Goal: Contribute content: Add original content to the website for others to see

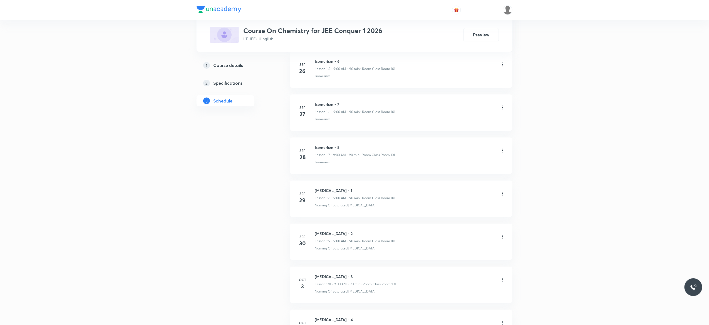
scroll to position [5360, 0]
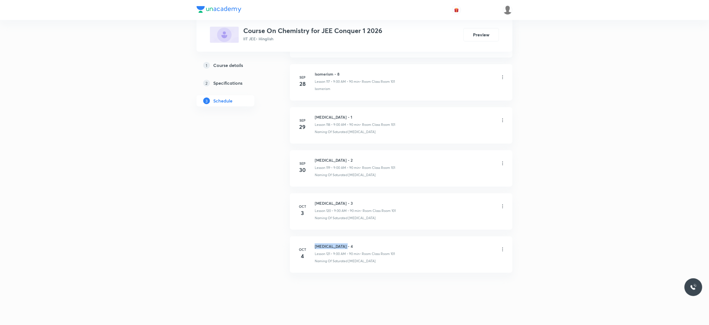
drag, startPoint x: 348, startPoint y: 243, endPoint x: 309, endPoint y: 239, distance: 40.1
click at [309, 239] on li "Oct 4 Hydrocarbon - 4 Lesson 121 • 9:00 AM • 90 min • Room Class Room 101 Namin…" at bounding box center [401, 255] width 223 height 36
copy h6 "Hydrocarbon - 4"
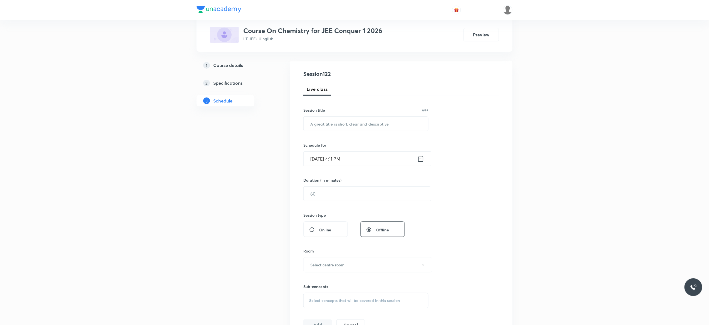
scroll to position [0, 0]
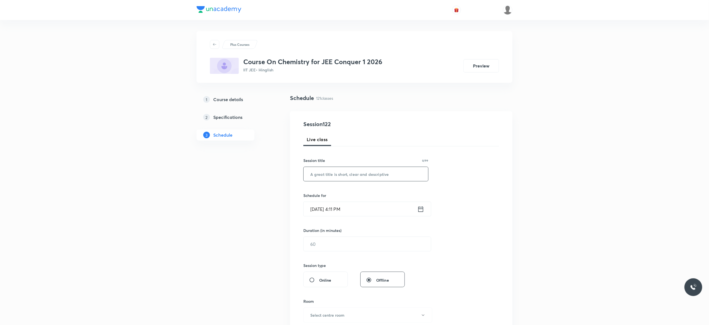
click at [330, 175] on input "text" at bounding box center [366, 174] width 125 height 14
paste input "Hydrocarbon - 4"
type input "Hydrocarbon - 5"
click at [422, 211] on icon at bounding box center [420, 210] width 7 height 8
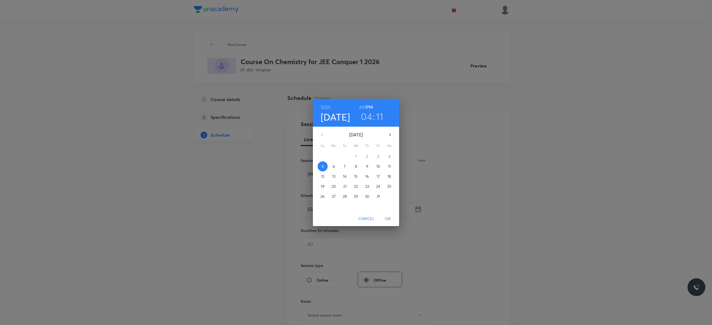
click at [334, 167] on p "6" at bounding box center [334, 167] width 2 height 6
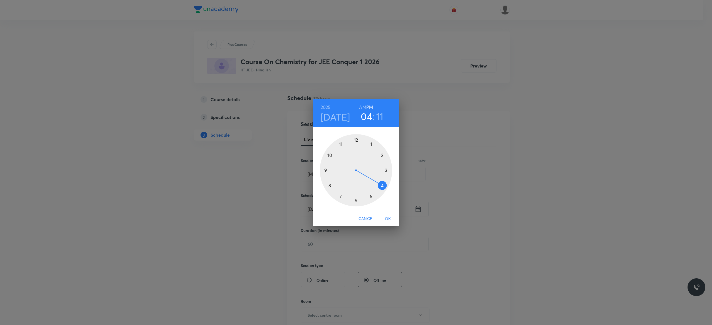
click at [362, 108] on h6 "AM" at bounding box center [362, 107] width 7 height 8
click at [325, 170] on div at bounding box center [356, 170] width 72 height 72
click at [355, 140] on div at bounding box center [356, 170] width 72 height 72
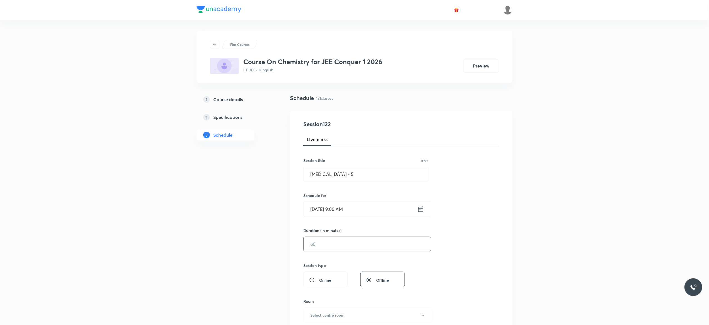
click at [345, 246] on input "text" at bounding box center [367, 244] width 127 height 14
type input "90"
click at [492, 235] on div "Session 122 Live class Session title 15/99 Hydrocarbon - 5 ​ Schedule for Oct 6…" at bounding box center [401, 250] width 196 height 261
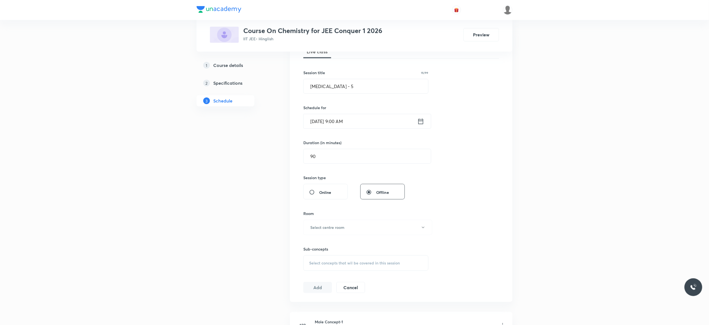
scroll to position [89, 0]
click at [424, 230] on button "Select centre room" at bounding box center [367, 226] width 129 height 15
click at [318, 245] on span "Class Room 101" at bounding box center [365, 246] width 122 height 6
click at [460, 233] on div "Session 122 Live class Session title 15/99 Hydrocarbon - 5 ​ Schedule for Oct 6…" at bounding box center [401, 161] width 196 height 261
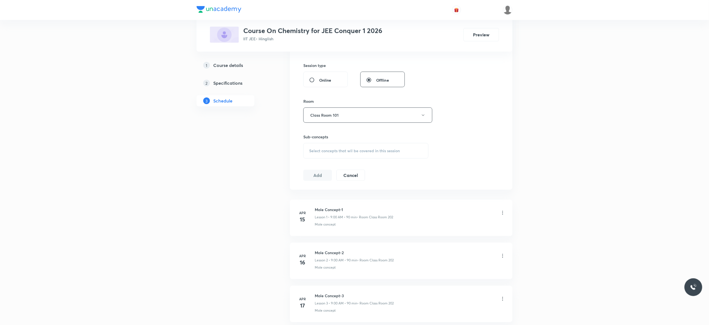
scroll to position [223, 0]
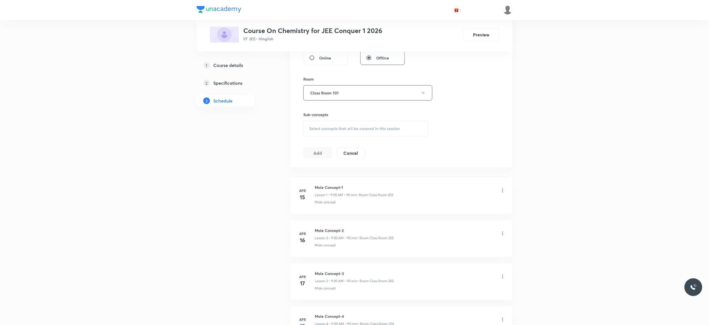
click at [314, 134] on div "Select concepts that wil be covered in this session" at bounding box center [365, 129] width 125 height 16
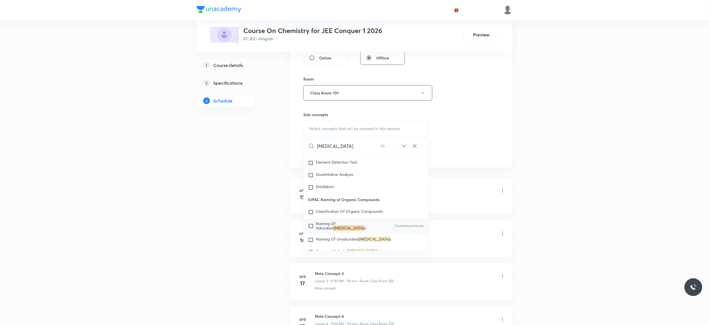
scroll to position [9056, 0]
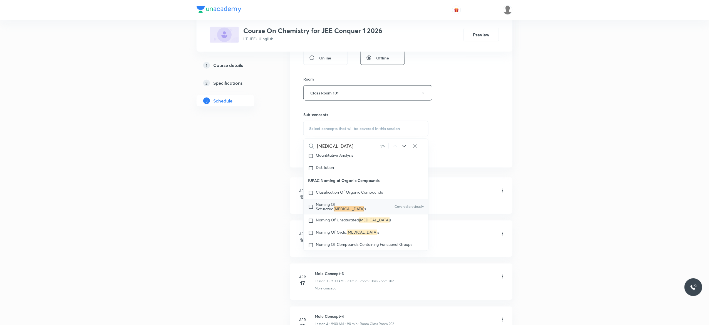
type input "Hydrocarbon"
click at [311, 212] on input "checkbox" at bounding box center [312, 207] width 8 height 9
checkbox input "true"
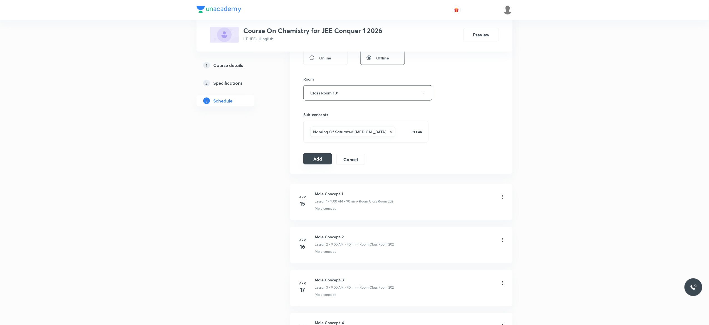
click at [316, 160] on button "Add" at bounding box center [317, 159] width 29 height 11
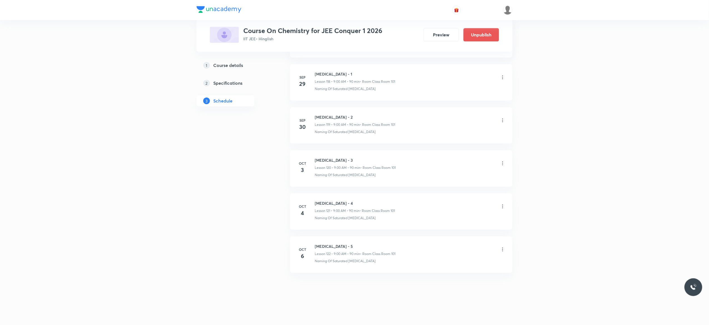
scroll to position [5147, 0]
drag, startPoint x: 369, startPoint y: 245, endPoint x: 310, endPoint y: 236, distance: 59.8
click at [310, 237] on li "Oct 4 Simple Harmonic Motion - 5 Lesson 144 • 5:05 PM • 90 min • Room Class Roo…" at bounding box center [401, 255] width 223 height 36
copy h6 "Simple Harmonic Motion - 5"
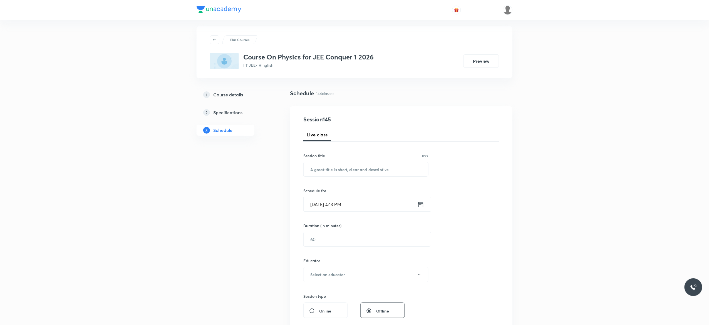
scroll to position [0, 0]
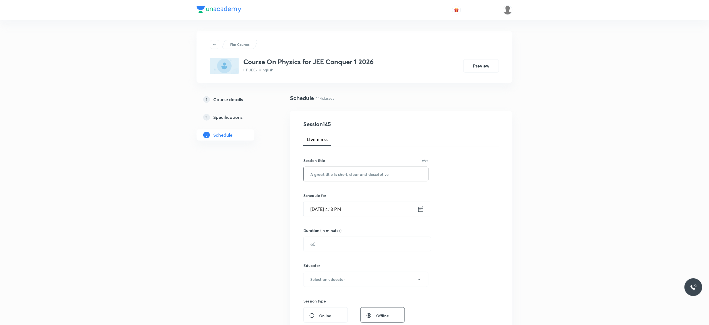
click at [327, 174] on input "text" at bounding box center [366, 174] width 125 height 14
paste input "Simple Harmonic Motion - 5"
type input "Simple Harmonic Motion - 6"
click at [422, 210] on icon at bounding box center [420, 210] width 7 height 8
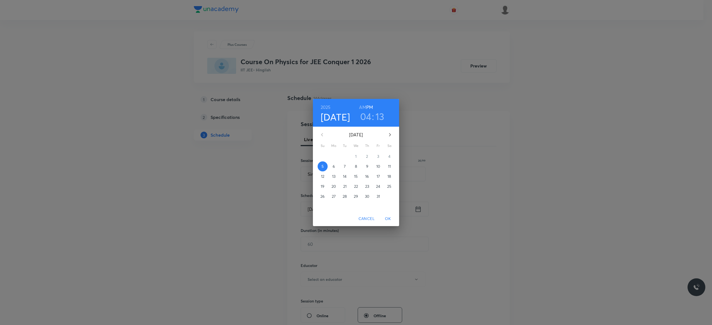
click at [334, 167] on p "6" at bounding box center [334, 167] width 2 height 6
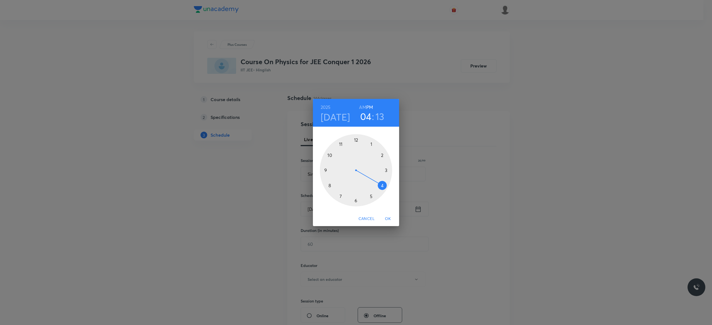
click at [361, 107] on h6 "AM" at bounding box center [362, 107] width 7 height 8
click at [329, 155] on div at bounding box center [356, 170] width 72 height 72
click at [325, 171] on div at bounding box center [356, 170] width 72 height 72
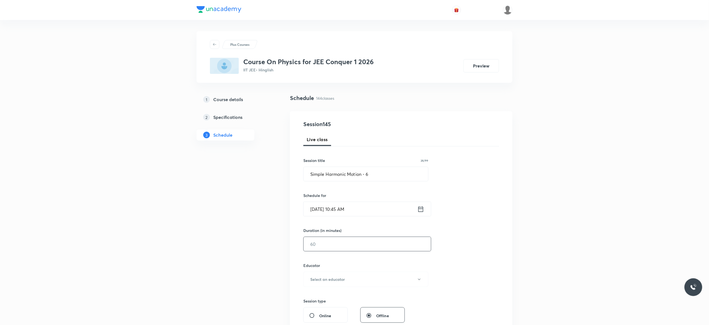
click at [321, 243] on input "text" at bounding box center [367, 244] width 127 height 14
type input "90"
click at [420, 280] on icon "button" at bounding box center [419, 279] width 3 height 1
click at [345, 305] on span "Abhishek Kumar Divoliya" at bounding box center [365, 306] width 122 height 6
click at [489, 279] on div "Session 145 Live class Session title 26/99 Simple Harmonic Motion - 6 ​ Schedul…" at bounding box center [401, 268] width 196 height 297
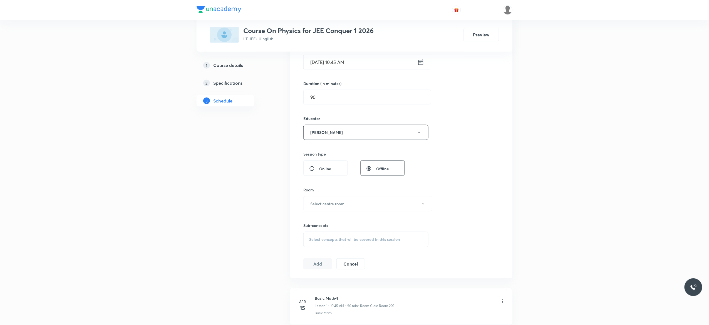
scroll to position [178, 0]
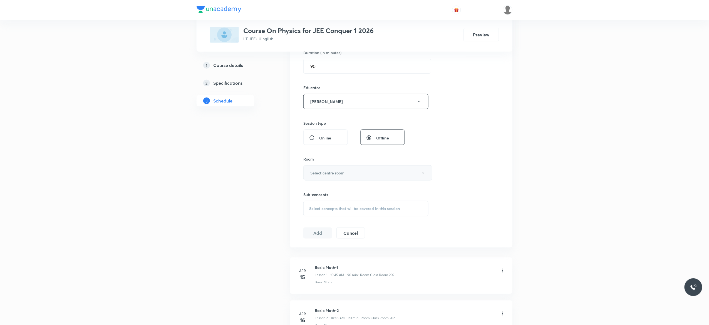
click at [422, 177] on button "Select centre room" at bounding box center [367, 172] width 129 height 15
click at [323, 191] on span "Class Room 101" at bounding box center [365, 192] width 122 height 6
click at [312, 211] on span "Select concepts that wil be covered in this session" at bounding box center [354, 209] width 91 height 4
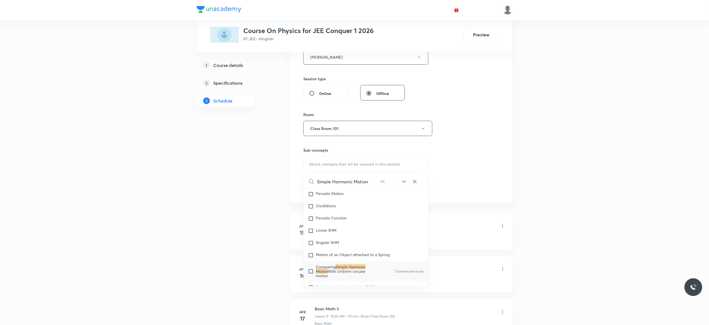
scroll to position [2415, 0]
type input "Simple Harmonic Motion"
click at [312, 266] on input "checkbox" at bounding box center [312, 265] width 8 height 13
checkbox input "true"
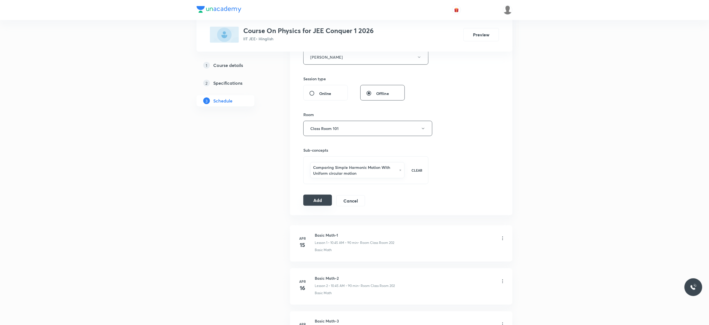
click at [319, 201] on button "Add" at bounding box center [317, 200] width 29 height 11
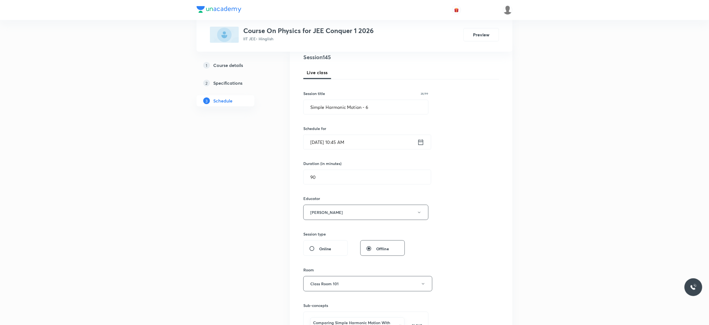
scroll to position [67, 0]
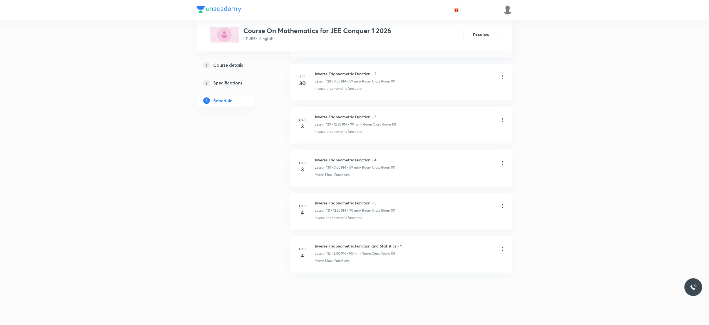
scroll to position [5836, 0]
drag, startPoint x: 406, startPoint y: 244, endPoint x: 313, endPoint y: 243, distance: 92.9
click at [313, 243] on li "[DATE] Inverse Trigonometric Function and Statistics - 1 Lesson 132 • 3:00 PM •…" at bounding box center [401, 255] width 223 height 36
copy h6 "Inverse Trigonometric Function and Statistics - 1"
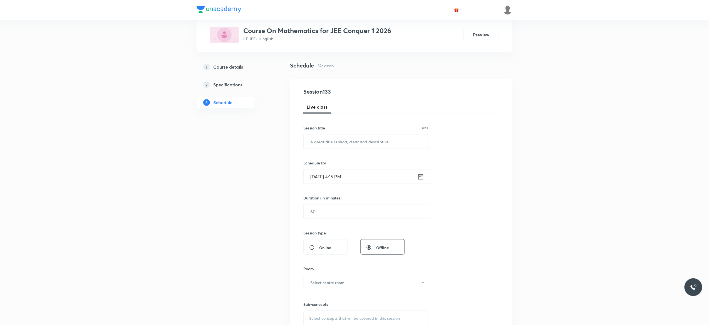
scroll to position [0, 0]
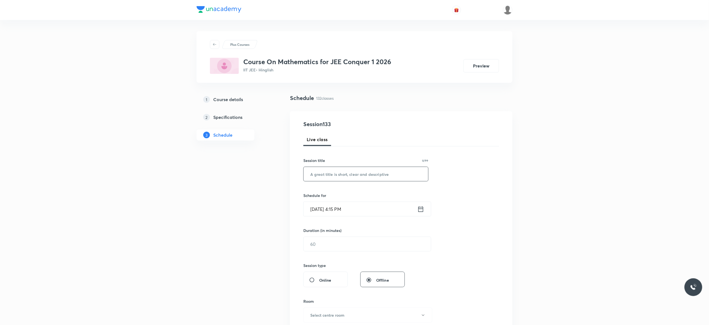
click at [350, 174] on input "text" at bounding box center [366, 174] width 125 height 14
paste input "Inverse Trigonometric Function and Statistics - 1"
type input "Inverse Trigonometric Function and Statistics - 2"
click at [421, 211] on icon at bounding box center [420, 210] width 7 height 8
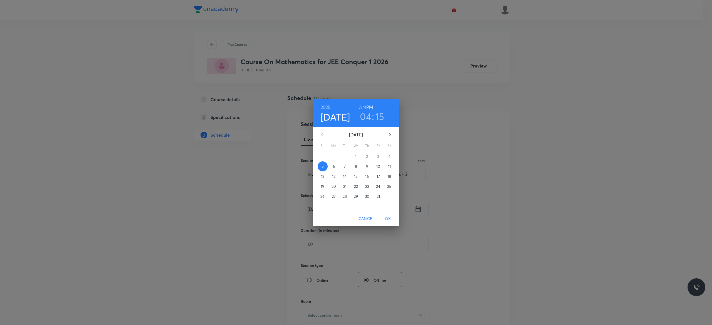
click at [334, 167] on p "6" at bounding box center [334, 167] width 2 height 6
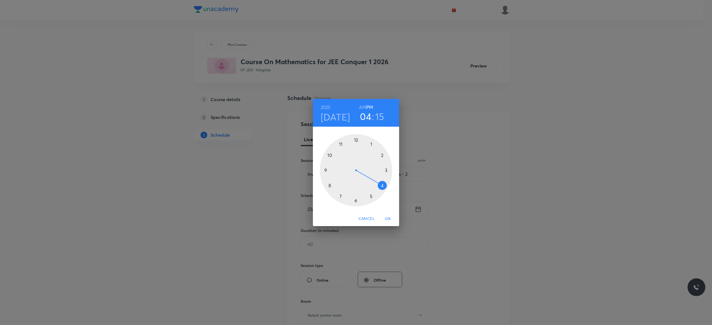
click at [362, 107] on h6 "AM" at bounding box center [362, 107] width 7 height 8
click at [370, 107] on h6 "PM" at bounding box center [369, 107] width 7 height 8
click at [355, 140] on div at bounding box center [356, 170] width 72 height 72
click at [355, 200] on div at bounding box center [356, 170] width 72 height 72
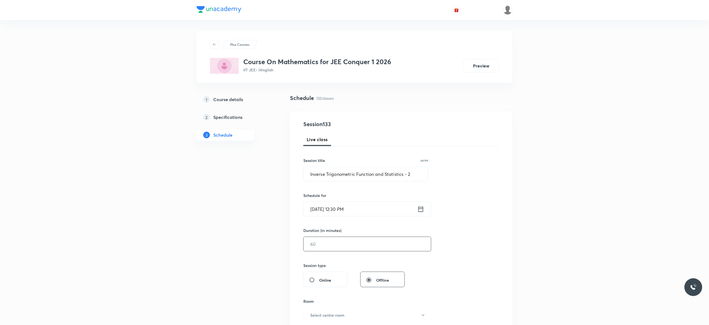
click at [336, 246] on input "text" at bounding box center [367, 244] width 127 height 14
type input "90"
click at [467, 253] on div "Session 133 Live class Session title 49/99 Inverse Trigonometric Function and S…" at bounding box center [401, 250] width 196 height 261
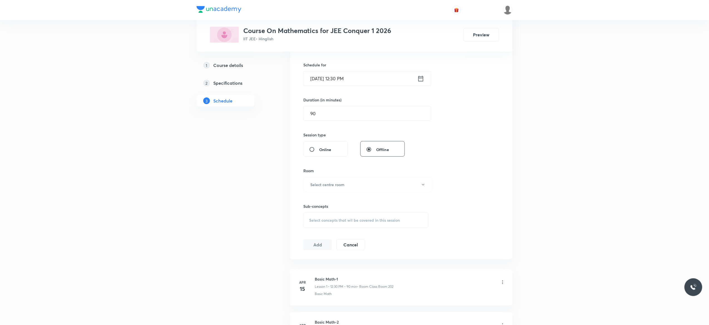
scroll to position [134, 0]
click at [423, 184] on icon "button" at bounding box center [423, 182] width 4 height 4
click at [330, 200] on span "Class Room 101" at bounding box center [365, 201] width 122 height 6
click at [316, 221] on div "Select concepts that wil be covered in this session" at bounding box center [365, 218] width 125 height 16
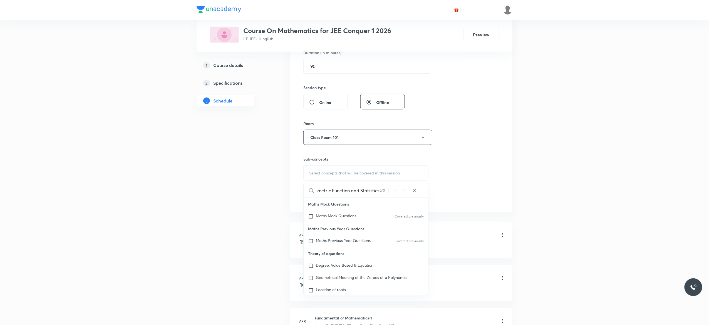
scroll to position [0, 31]
type input "Inverse Trigonometric Function and Statistics"
click at [310, 216] on input "checkbox" at bounding box center [312, 217] width 8 height 6
checkbox input "true"
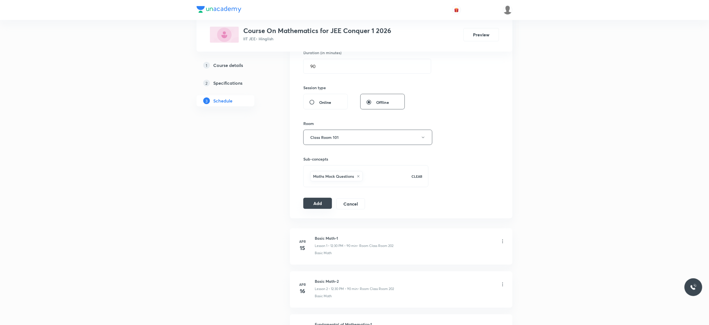
click at [315, 204] on button "Add" at bounding box center [317, 203] width 29 height 11
